Goal: Task Accomplishment & Management: Use online tool/utility

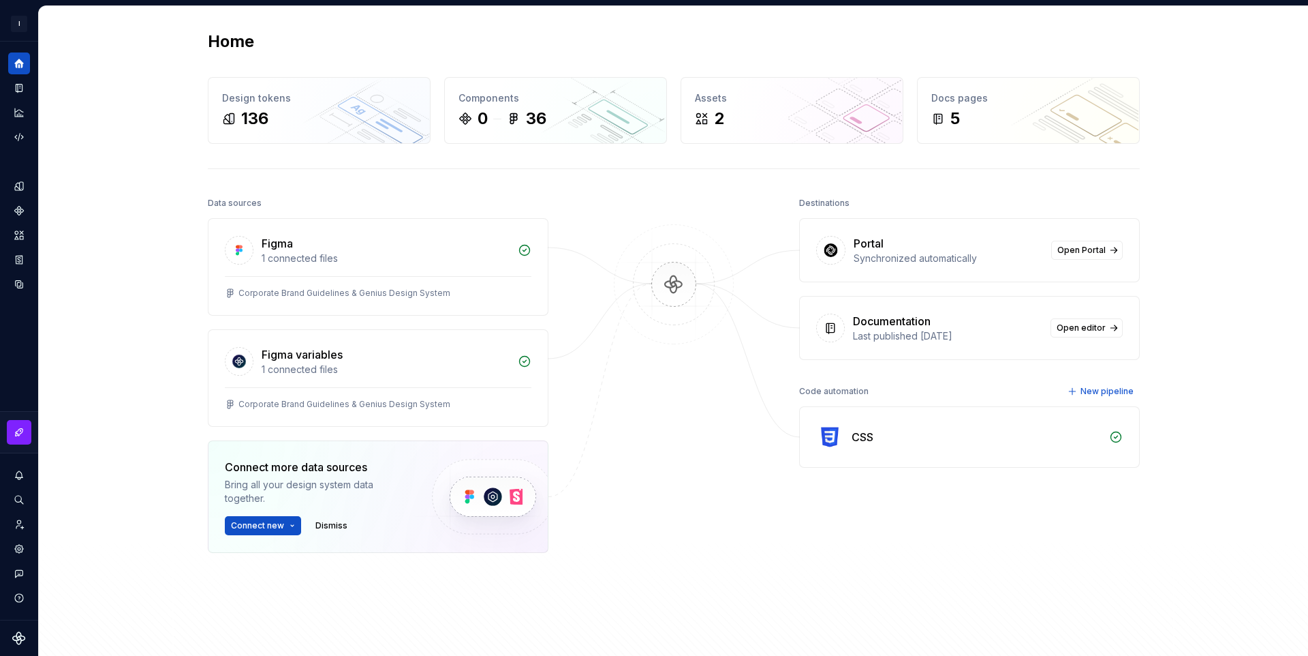
click at [664, 282] on img at bounding box center [674, 298] width 132 height 148
click at [292, 529] on button "Connect new" at bounding box center [263, 525] width 76 height 19
click at [322, 559] on div "Figma library" at bounding box center [326, 554] width 152 height 14
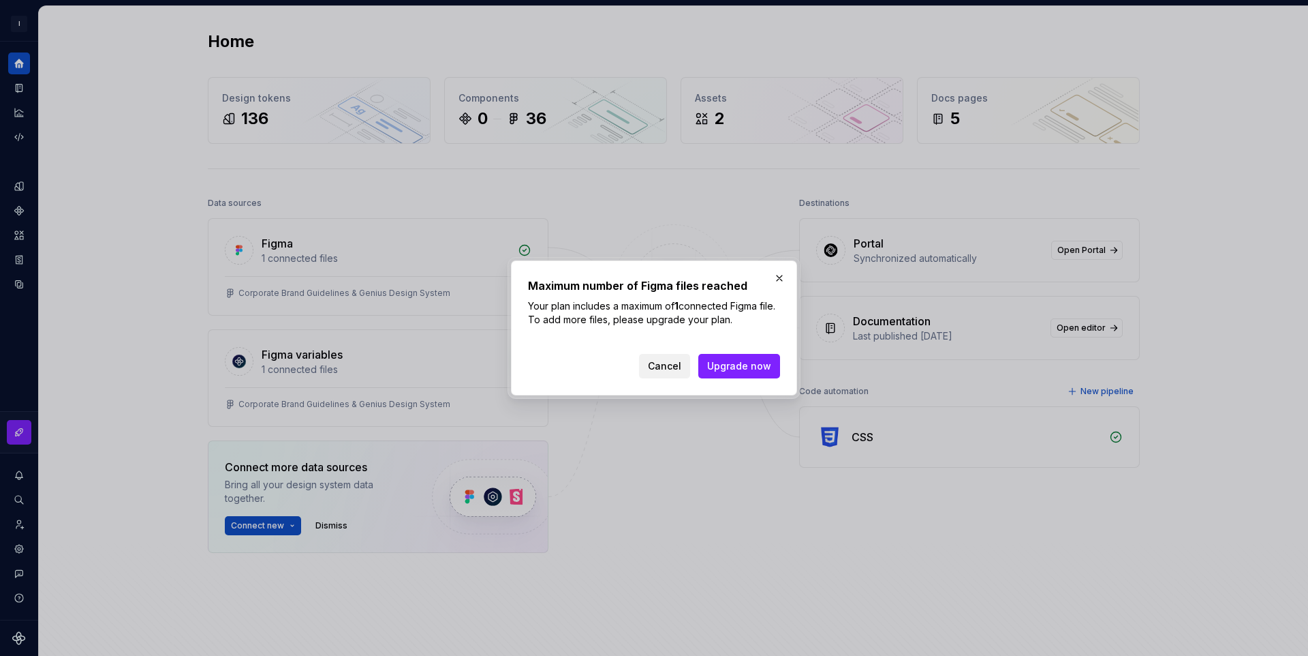
click at [672, 365] on span "Cancel" at bounding box center [664, 366] width 33 height 14
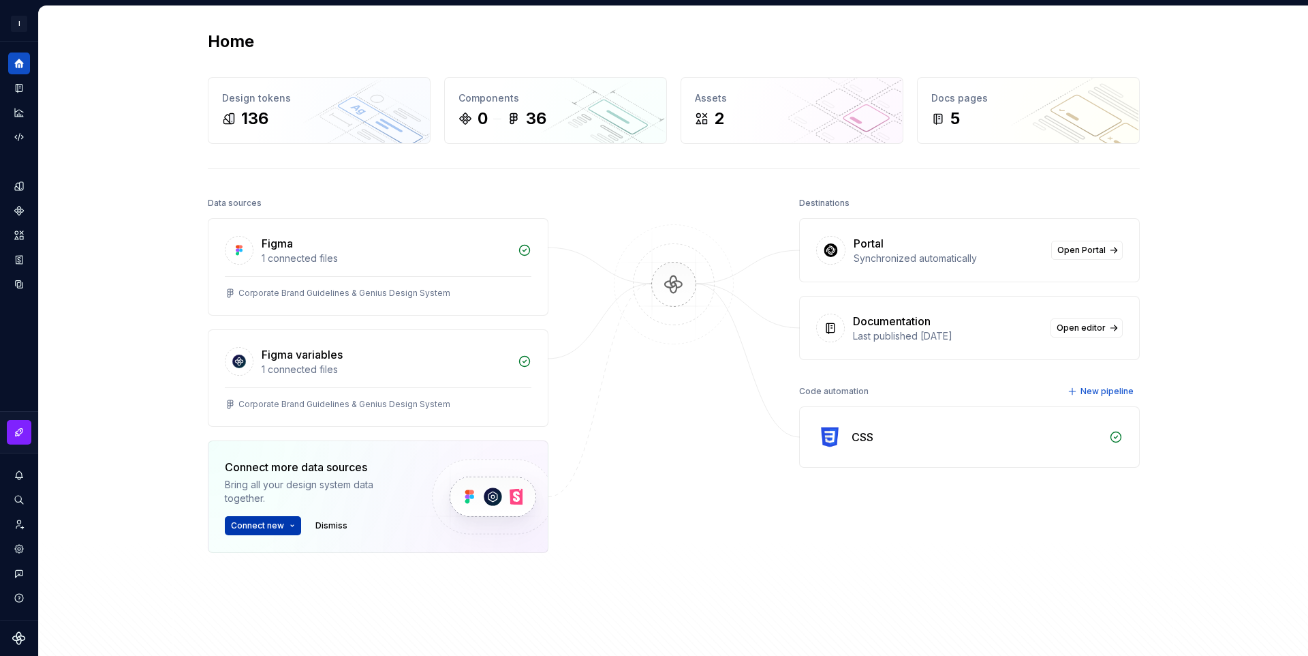
click at [277, 526] on span "Connect new" at bounding box center [257, 525] width 53 height 11
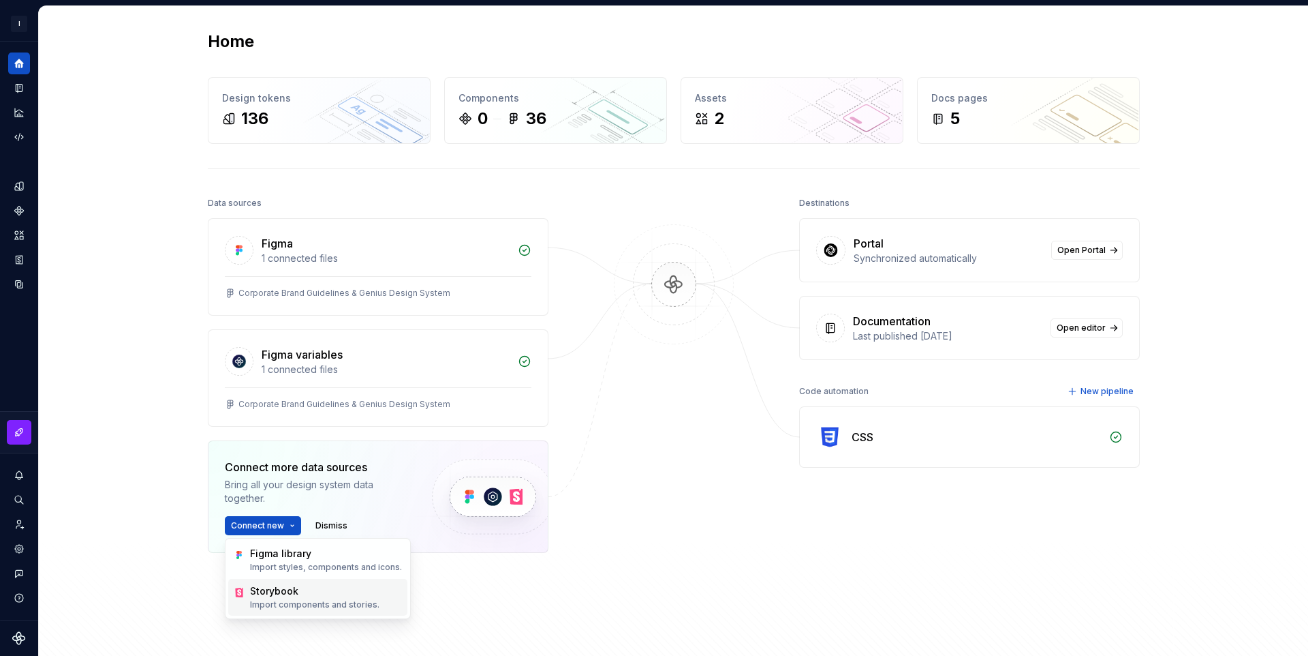
click at [296, 595] on div "Storybook" at bounding box center [274, 591] width 48 height 14
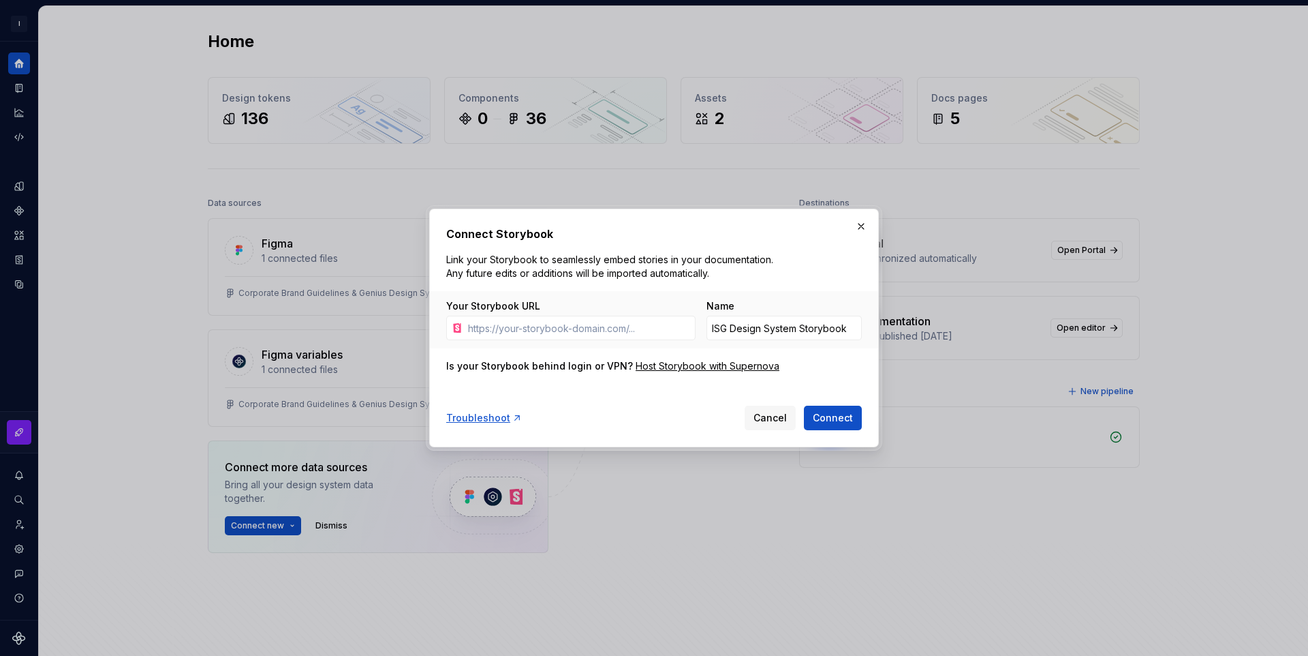
click at [656, 384] on div "Connect Storybook Link your Storybook to seamlessly embed stories in your docum…" at bounding box center [654, 328] width 416 height 204
click at [783, 326] on input "ISG Design System Storybook" at bounding box center [784, 328] width 155 height 25
click at [761, 422] on span "Cancel" at bounding box center [770, 418] width 33 height 14
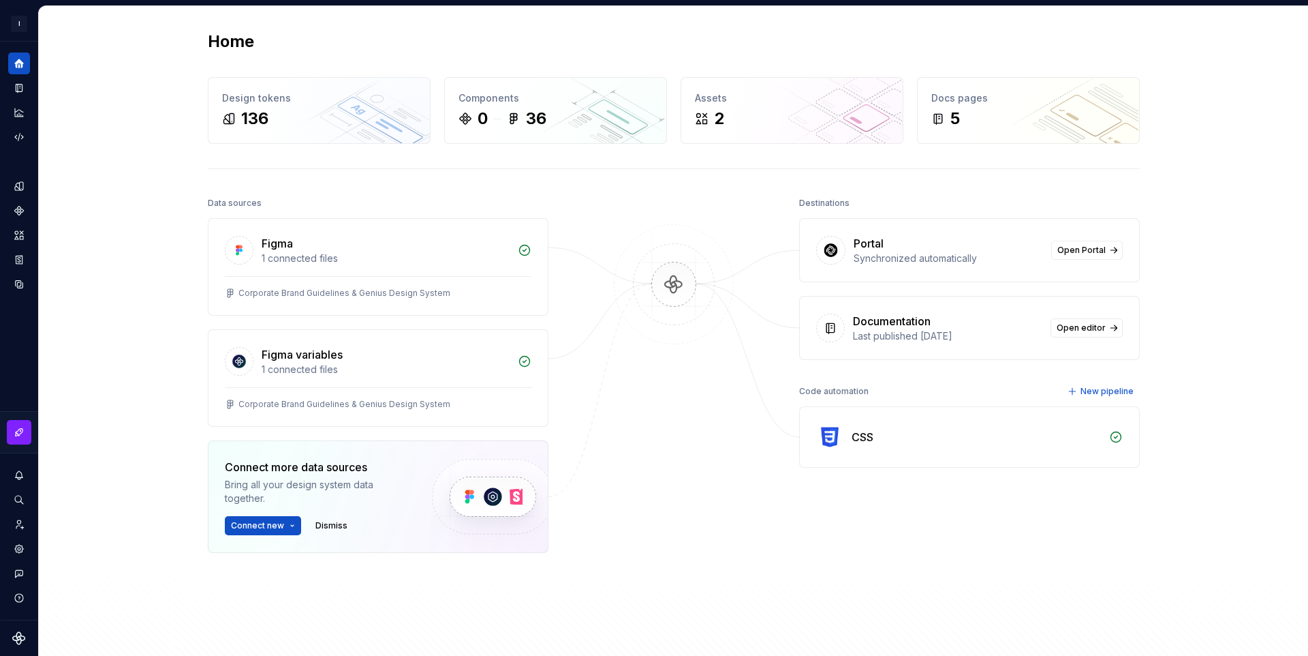
click at [761, 422] on div "Data sources Figma 1 connected files Corporate Brand Guidelines & Genius Design…" at bounding box center [674, 435] width 932 height 482
click at [721, 435] on div at bounding box center [674, 407] width 136 height 427
